Goal: Transaction & Acquisition: Purchase product/service

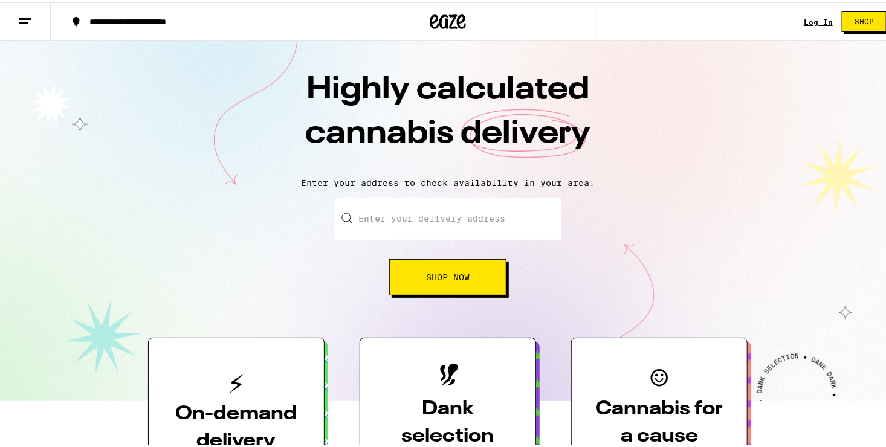
click at [442, 225] on input "Enter your delivery address" at bounding box center [448, 216] width 227 height 42
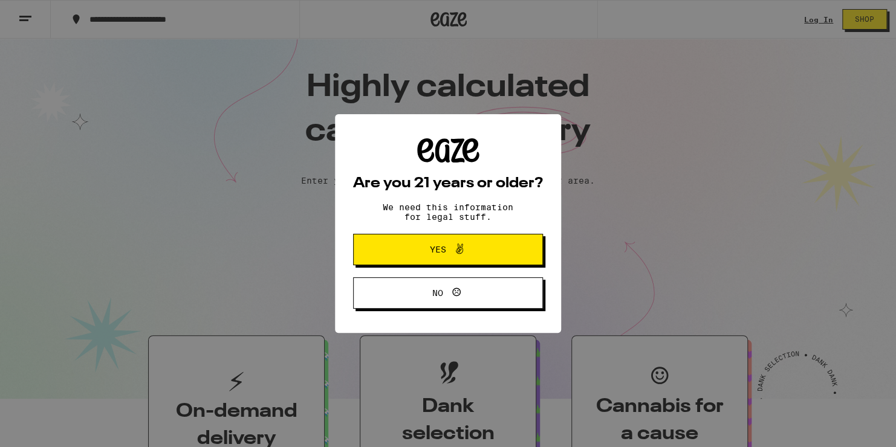
click at [442, 248] on span "Yes" at bounding box center [438, 249] width 16 height 8
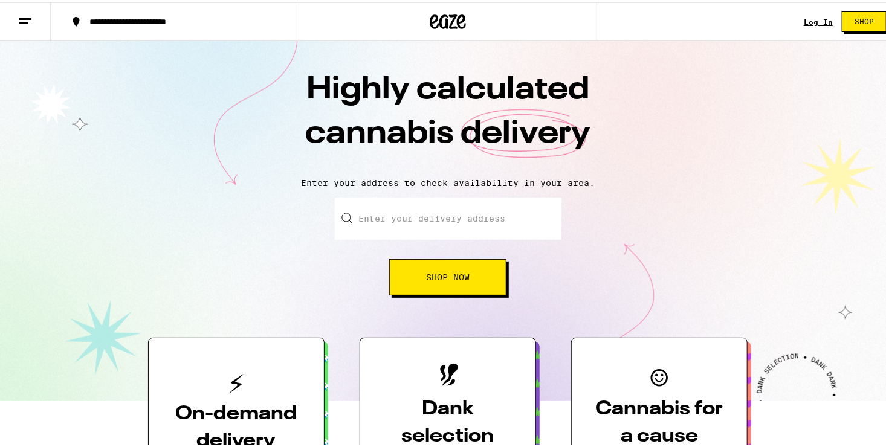
click at [450, 222] on input "Enter your delivery address" at bounding box center [448, 216] width 227 height 42
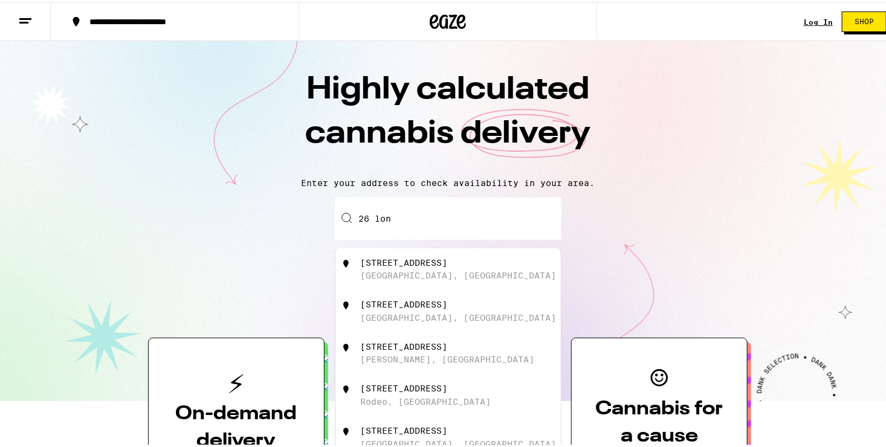
click at [410, 363] on div "[STREET_ADDRESS]" at bounding box center [468, 351] width 216 height 23
type input "[STREET_ADDRESS][PERSON_NAME]"
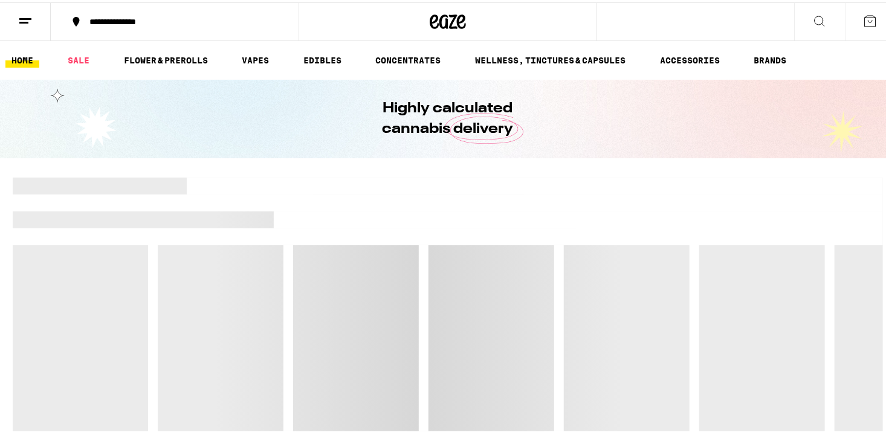
click at [812, 11] on icon at bounding box center [819, 18] width 15 height 15
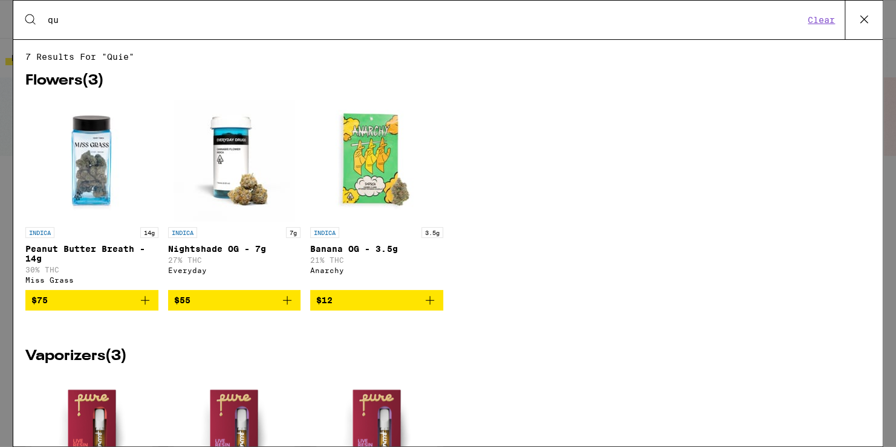
type input "q"
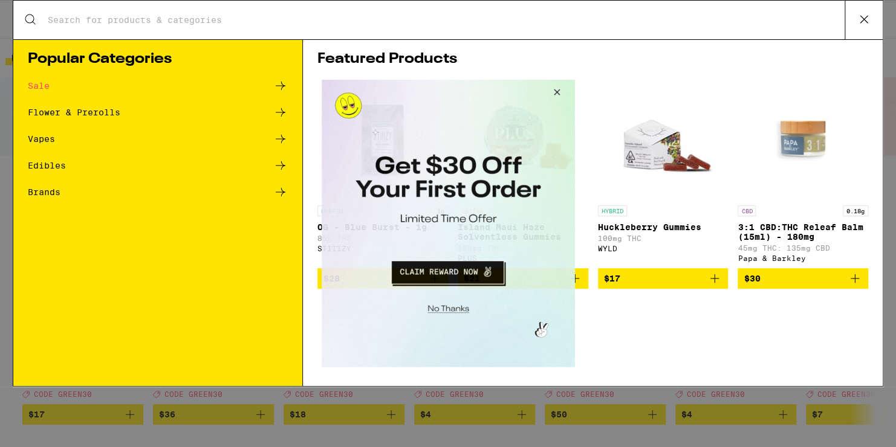
click at [563, 95] on button "Close Modal" at bounding box center [554, 94] width 33 height 29
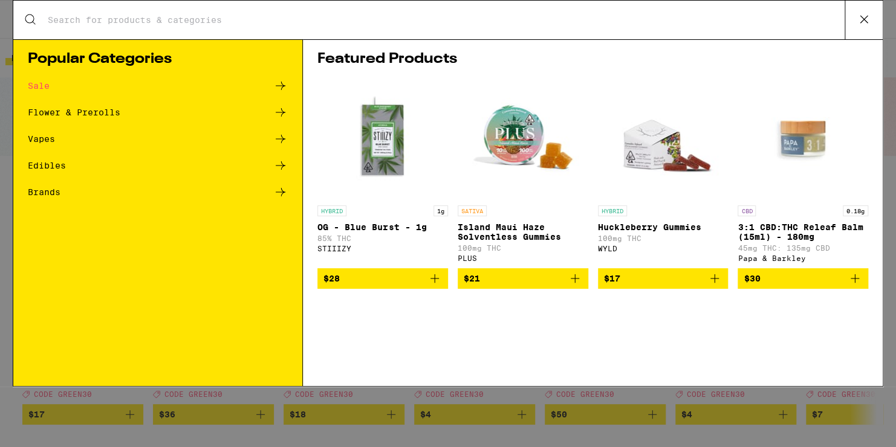
click at [859, 18] on icon at bounding box center [864, 19] width 18 height 18
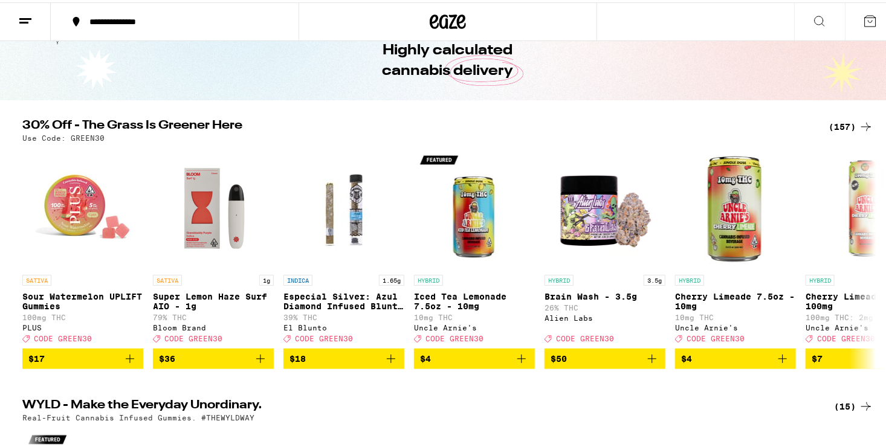
scroll to position [58, 0]
click at [840, 128] on div "(157)" at bounding box center [851, 124] width 45 height 15
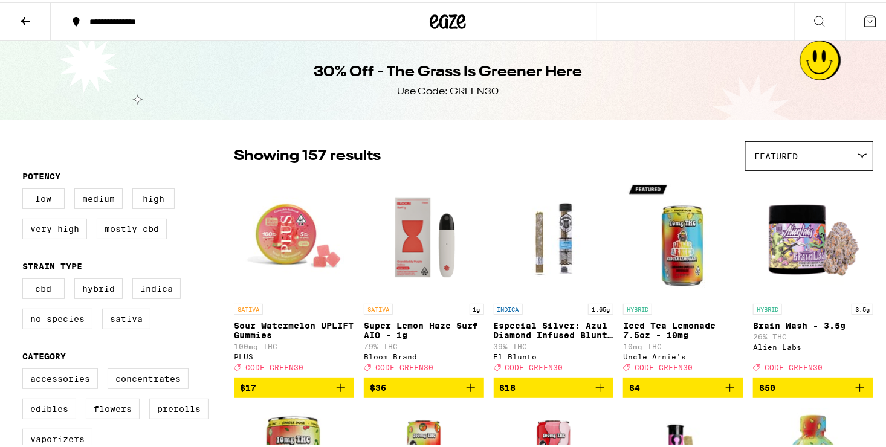
click at [795, 150] on div "Featured" at bounding box center [809, 154] width 127 height 28
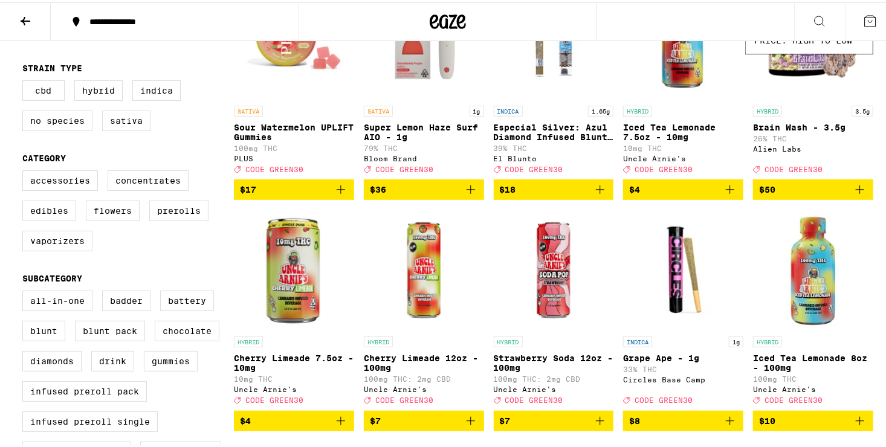
scroll to position [198, 0]
click at [113, 210] on label "Flowers" at bounding box center [113, 208] width 54 height 21
click at [25, 170] on input "Flowers" at bounding box center [25, 170] width 1 height 1
checkbox input "true"
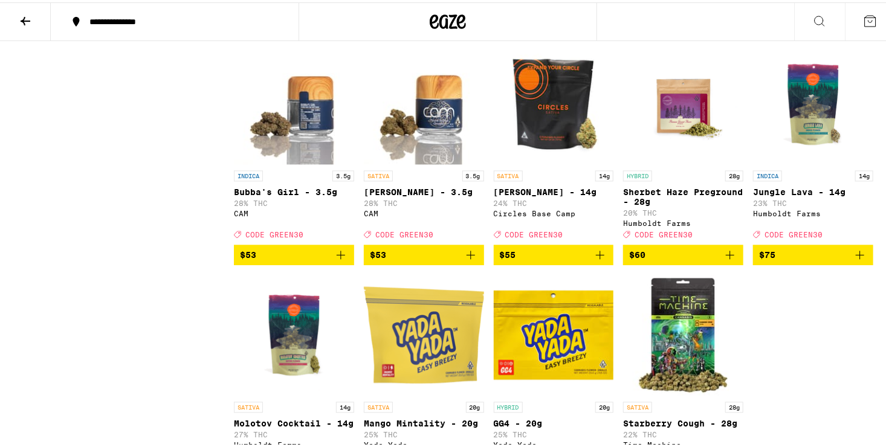
scroll to position [1276, 0]
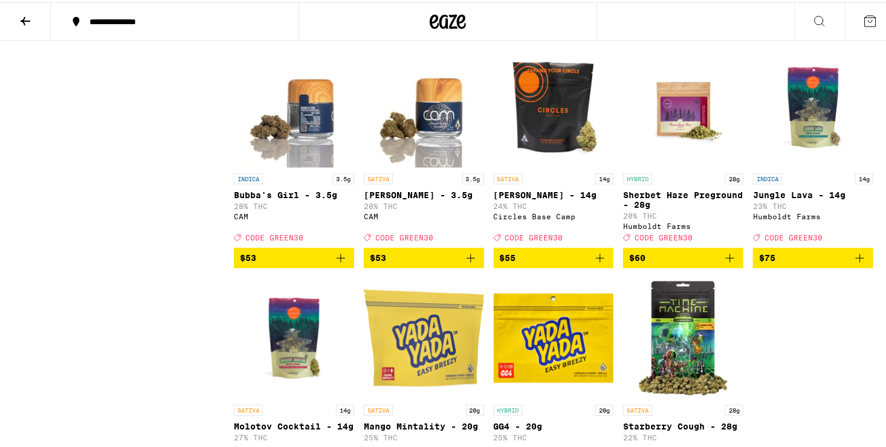
click at [541, 165] on img "Open page for Gush Rush - 14g from Circles Base Camp" at bounding box center [554, 104] width 120 height 121
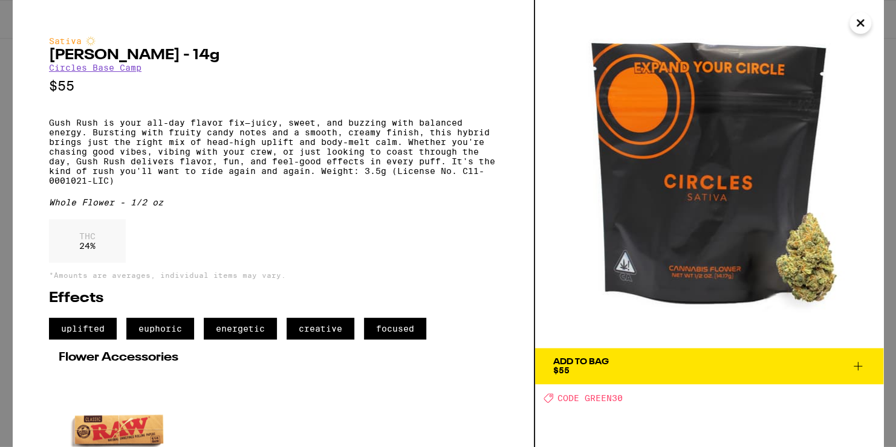
click at [861, 25] on icon "Close" at bounding box center [860, 23] width 15 height 18
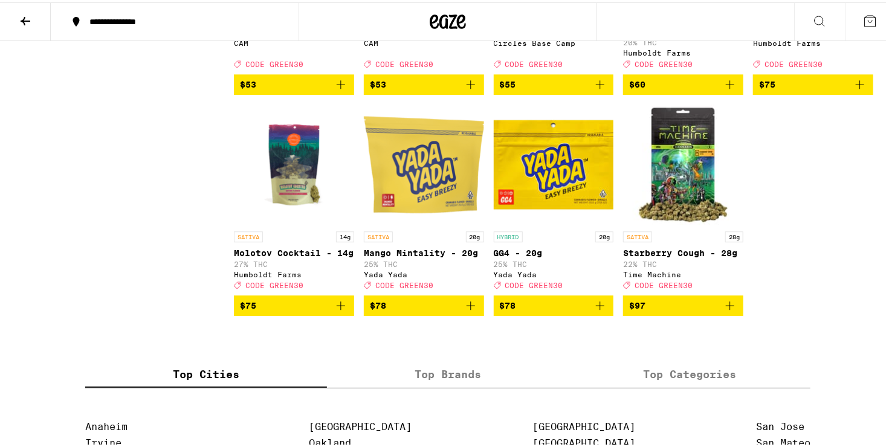
scroll to position [1451, 0]
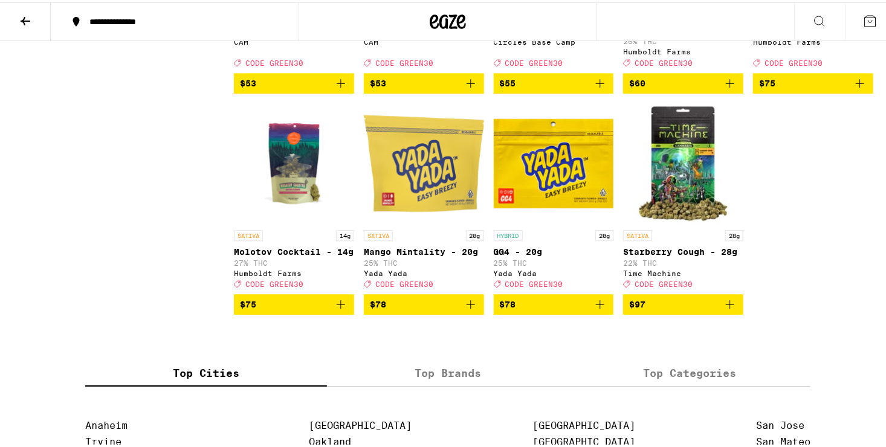
click at [582, 222] on img "Open page for GG4 - 20g from Yada Yada" at bounding box center [554, 161] width 120 height 121
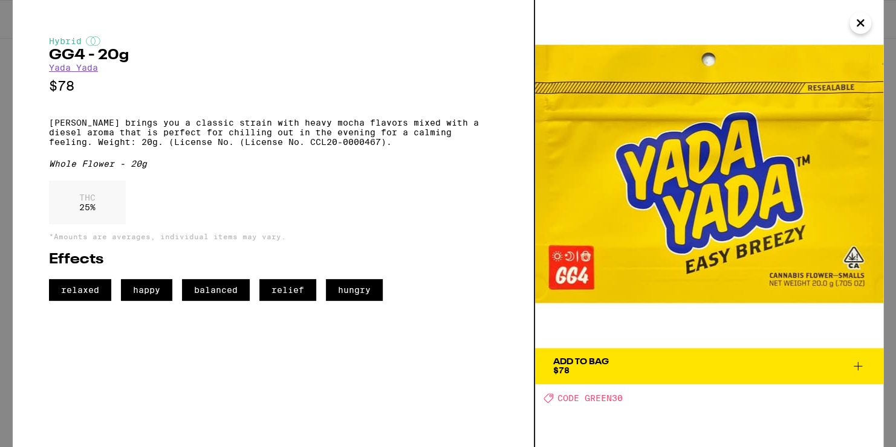
click at [864, 22] on icon "Close" at bounding box center [860, 23] width 15 height 18
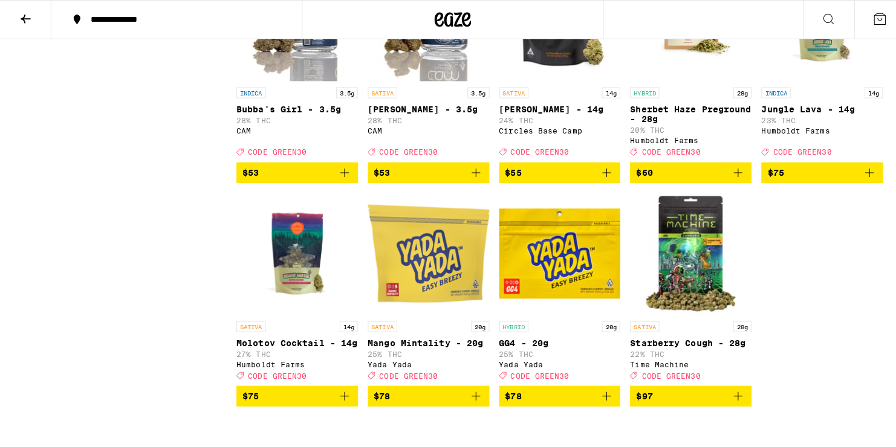
scroll to position [1358, 0]
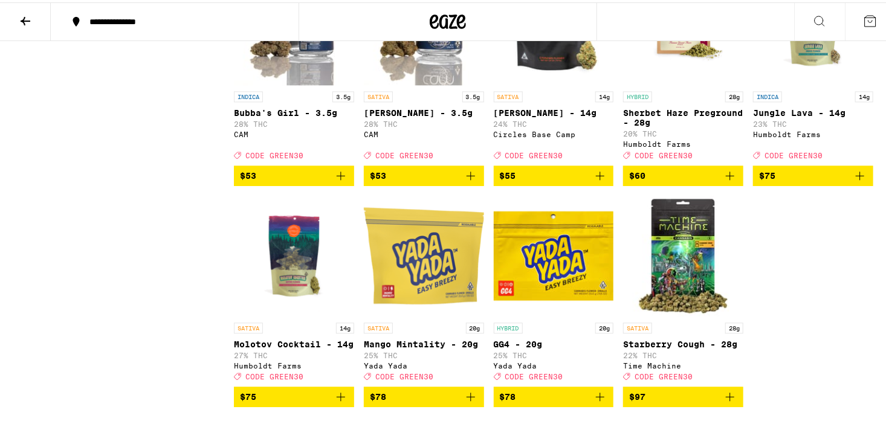
click at [495, 314] on img "Open page for GG4 - 20g from Yada Yada" at bounding box center [554, 253] width 120 height 121
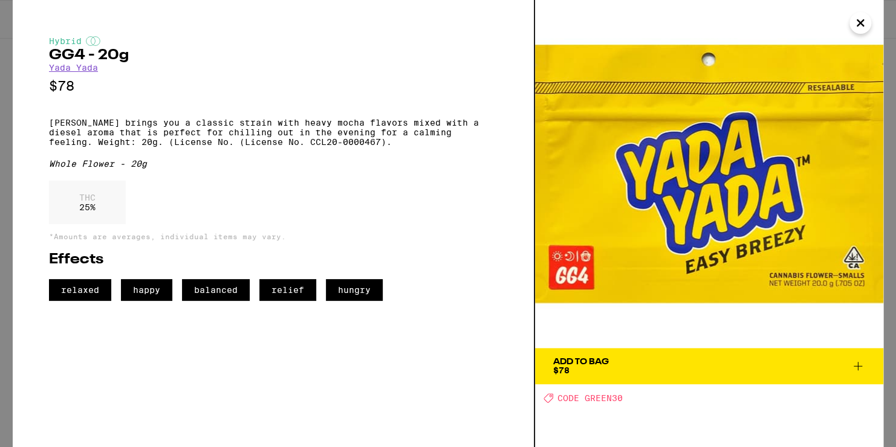
click at [865, 24] on icon "Close" at bounding box center [860, 23] width 15 height 18
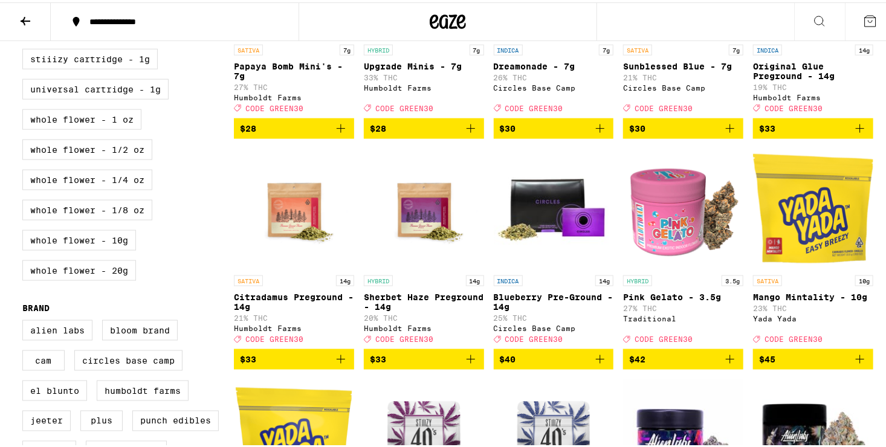
scroll to position [711, 0]
